Goal: Book appointment/travel/reservation

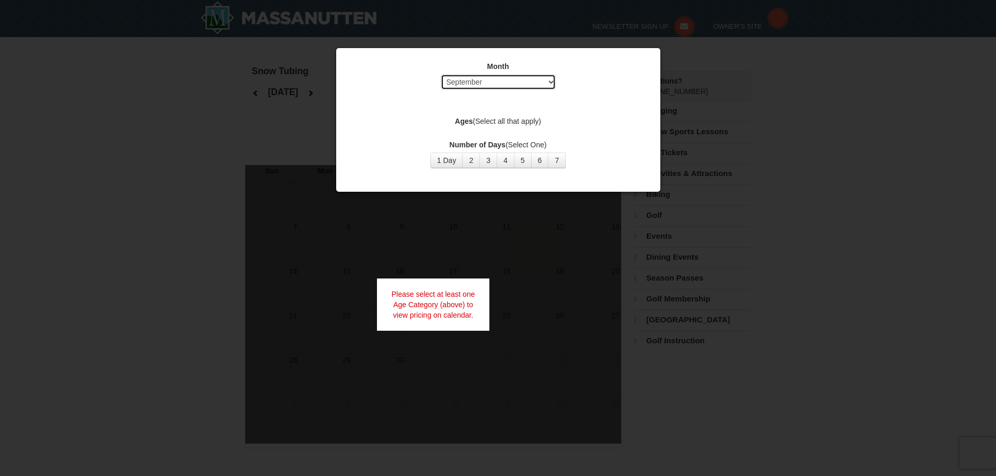
click at [513, 89] on select "Select September October November December January February March April May Jun…" at bounding box center [498, 82] width 115 height 16
click at [441, 74] on select "Select September October November December January February March April May Jun…" at bounding box center [498, 82] width 115 height 16
click at [465, 166] on button "2" at bounding box center [471, 161] width 18 height 16
click at [528, 119] on label "Ages (Select all that apply)" at bounding box center [498, 121] width 298 height 10
click at [456, 120] on strong "Ages" at bounding box center [464, 121] width 18 height 8
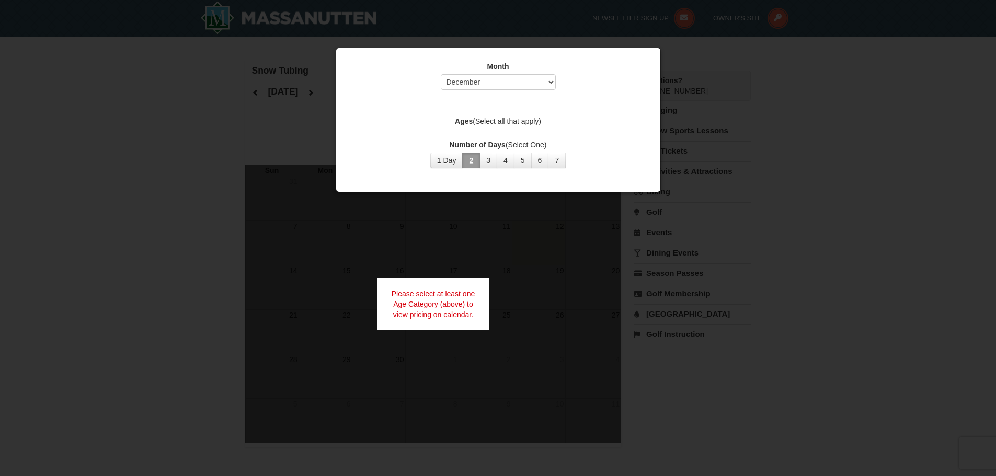
click at [520, 123] on label "Ages (Select all that apply)" at bounding box center [498, 121] width 298 height 10
click at [633, 109] on div "Month Select September October November December January February March April M…" at bounding box center [498, 114] width 314 height 123
drag, startPoint x: 579, startPoint y: 198, endPoint x: 630, endPoint y: 225, distance: 58.0
click at [589, 213] on div at bounding box center [498, 238] width 996 height 476
click at [728, 258] on div at bounding box center [498, 238] width 996 height 476
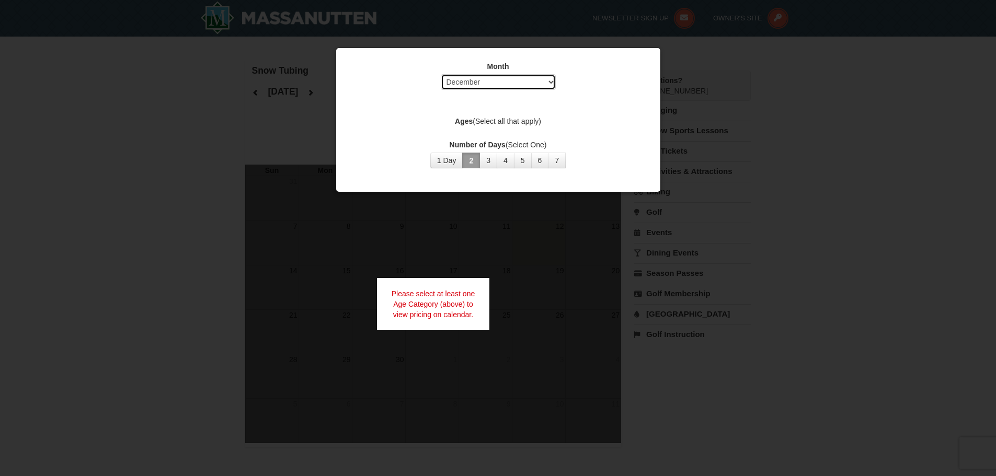
click at [541, 79] on select "Select September October November December January February March April May Jun…" at bounding box center [498, 82] width 115 height 16
click at [441, 74] on select "Select September October November December January February March April May Jun…" at bounding box center [498, 82] width 115 height 16
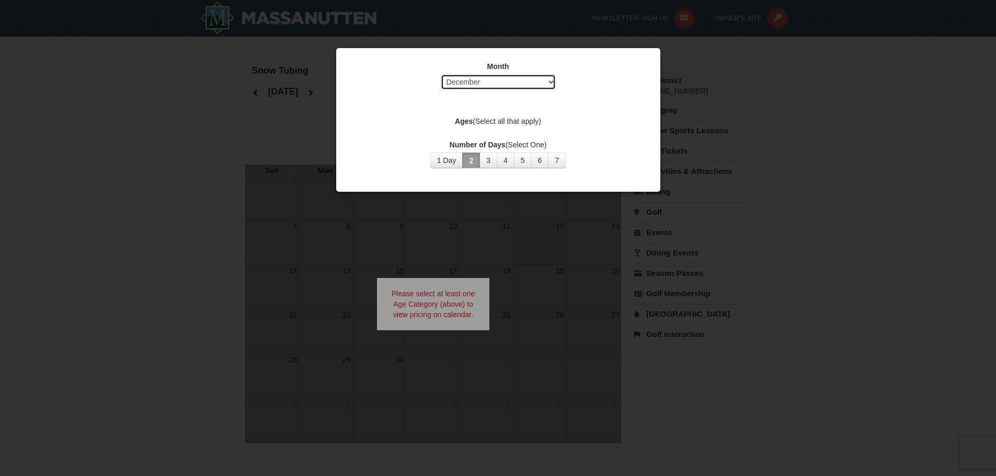
click at [475, 86] on select "Select September October November December January February March April May Jun…" at bounding box center [498, 82] width 115 height 16
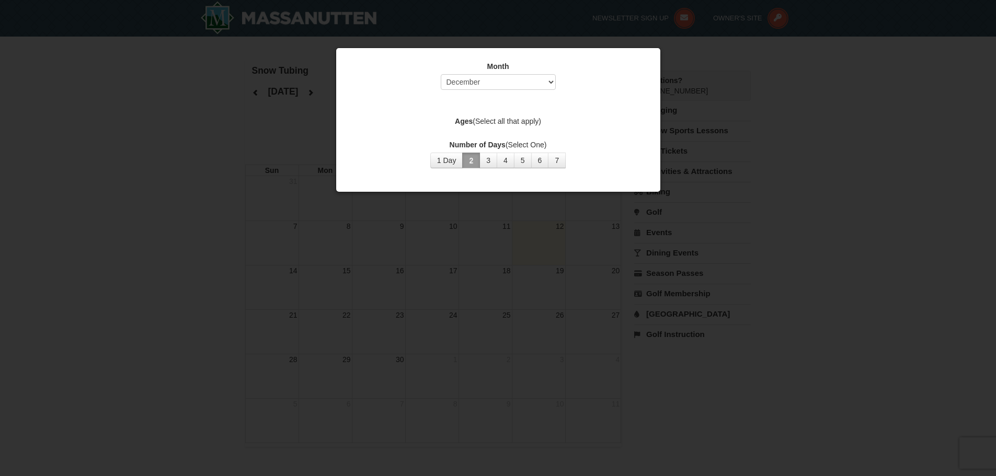
click at [584, 94] on div "Month Select September October November December January February March April M…" at bounding box center [498, 78] width 298 height 34
click at [544, 76] on select "Select September October November December January February March April May Jun…" at bounding box center [498, 82] width 115 height 16
click at [441, 74] on select "Select September October November December January February March April May Jun…" at bounding box center [498, 82] width 115 height 16
click at [470, 117] on label "Ages (Select all that apply)" at bounding box center [498, 121] width 298 height 10
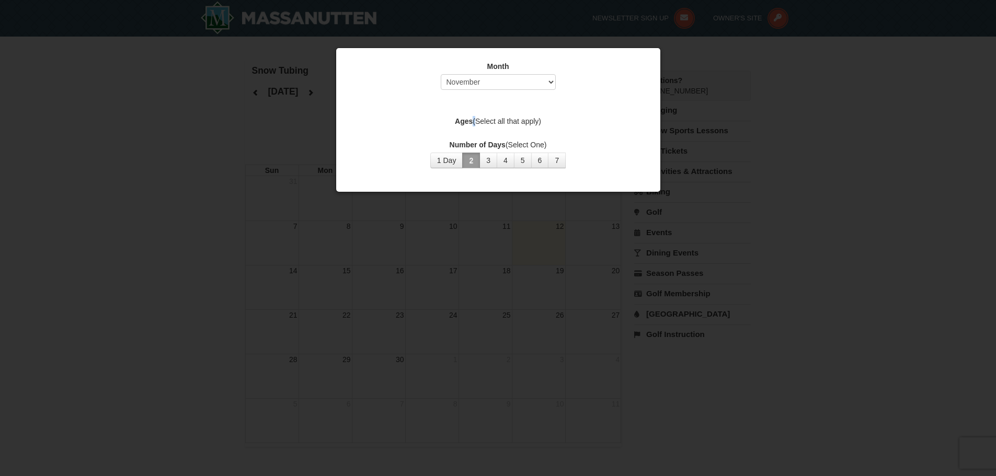
click at [470, 117] on label "Ages (Select all that apply)" at bounding box center [498, 121] width 298 height 10
click at [493, 79] on select "Select September October November December January February March April May Jun…" at bounding box center [498, 82] width 115 height 16
click at [441, 74] on select "Select September October November December January February March April May Jun…" at bounding box center [498, 82] width 115 height 16
click at [475, 79] on select "Select September October November December January February March April May Jun…" at bounding box center [498, 82] width 115 height 16
select select "12"
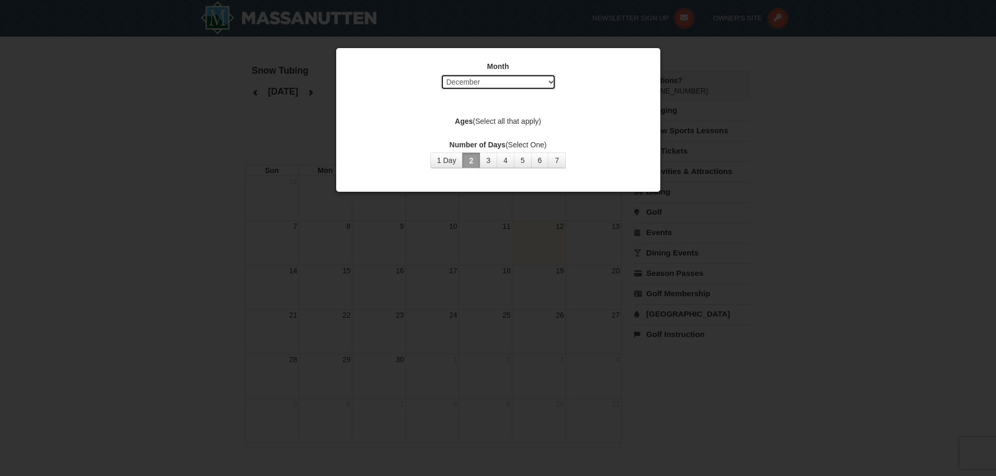
click at [441, 74] on select "Select September October November December January February March April May Jun…" at bounding box center [498, 82] width 115 height 16
click at [479, 118] on label "Ages (Select all that apply)" at bounding box center [498, 121] width 298 height 10
click at [331, 133] on div at bounding box center [498, 238] width 996 height 476
click at [478, 82] on select "Select September October November December January February March April May Jun…" at bounding box center [498, 82] width 115 height 16
select select
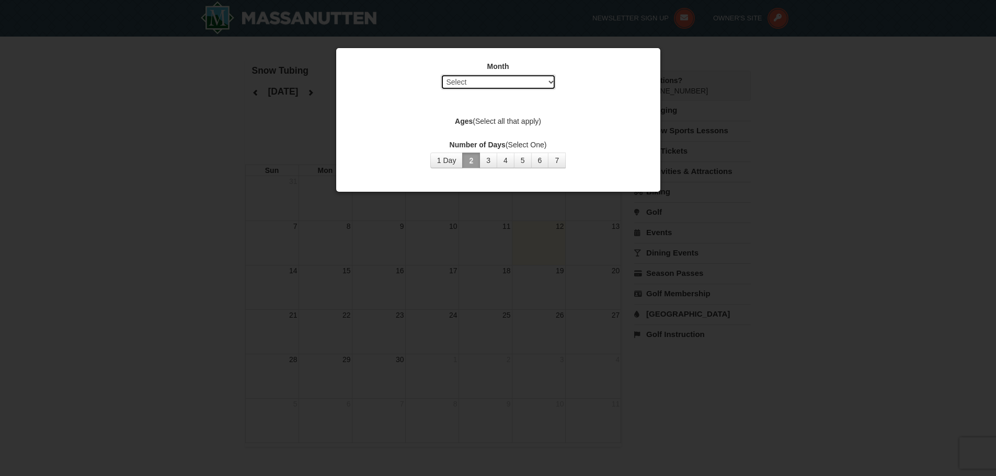
click at [441, 74] on select "Select September October November December January February March April May Jun…" at bounding box center [498, 82] width 115 height 16
click at [464, 96] on div "Month Select September October November December January February March April M…" at bounding box center [498, 114] width 314 height 123
click at [357, 226] on div at bounding box center [498, 238] width 996 height 476
click at [801, 199] on div at bounding box center [498, 238] width 996 height 476
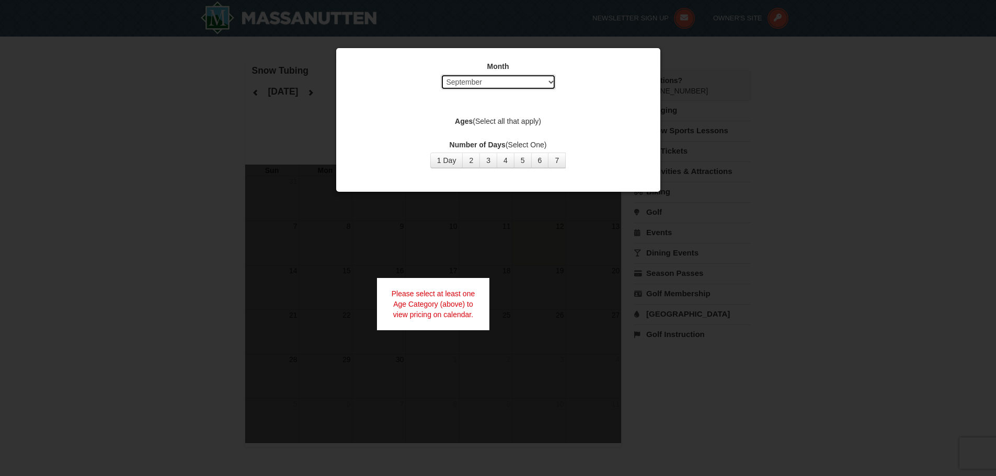
click at [454, 82] on select "Select September October November December January February March April May Jun…" at bounding box center [498, 82] width 115 height 16
select select "12"
click at [441, 74] on select "Select September October November December January February March April May Jun…" at bounding box center [498, 82] width 115 height 16
click at [188, 49] on div at bounding box center [498, 238] width 996 height 476
